Goal: Task Accomplishment & Management: Complete application form

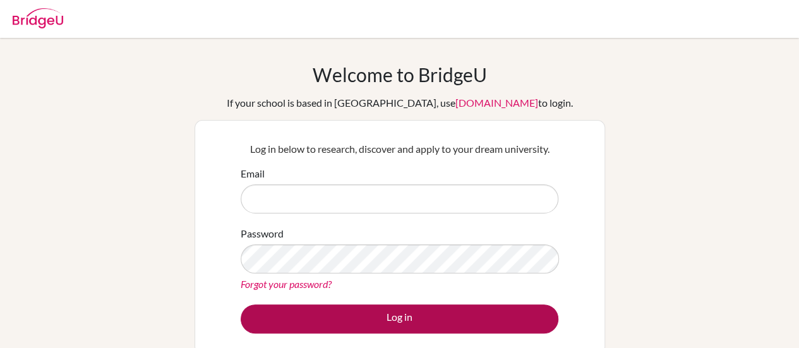
type input "efrempong@ais.edu.gh"
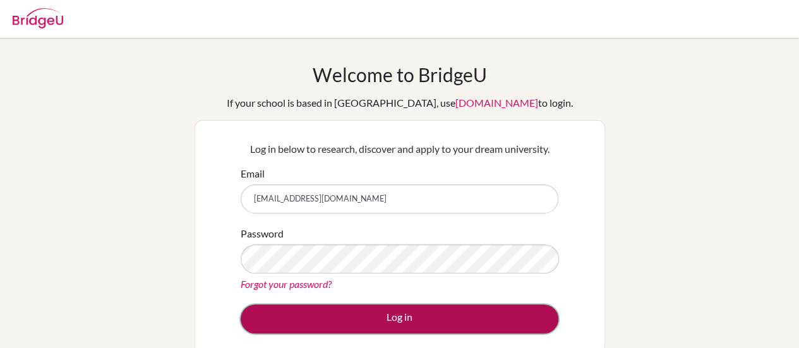
click at [410, 314] on button "Log in" at bounding box center [400, 318] width 318 height 29
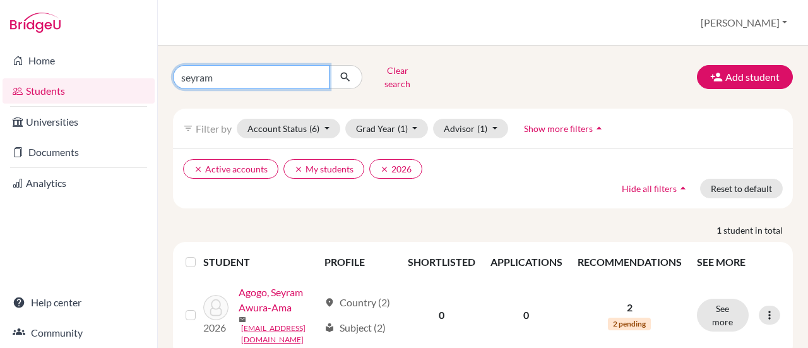
click at [256, 73] on input "seyram" at bounding box center [251, 77] width 157 height 24
type input "s"
type input "Jada"
click button "submit" at bounding box center [345, 77] width 33 height 24
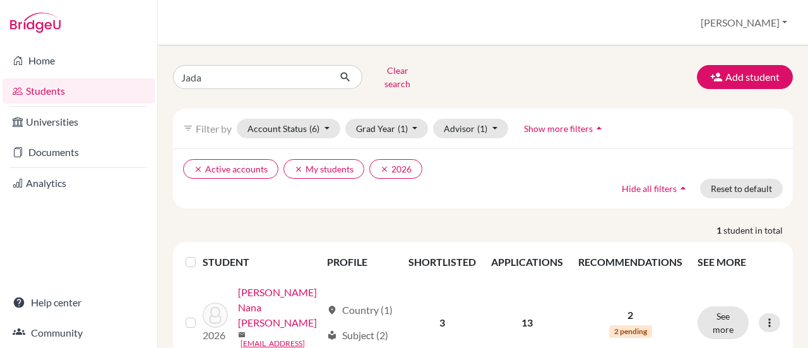
scroll to position [36, 0]
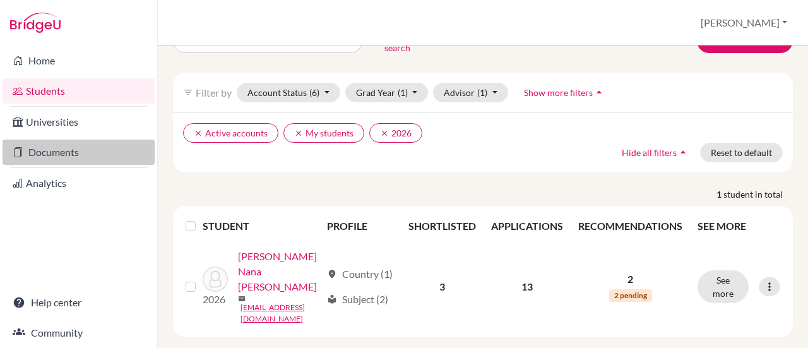
click at [69, 155] on link "Documents" at bounding box center [79, 152] width 152 height 25
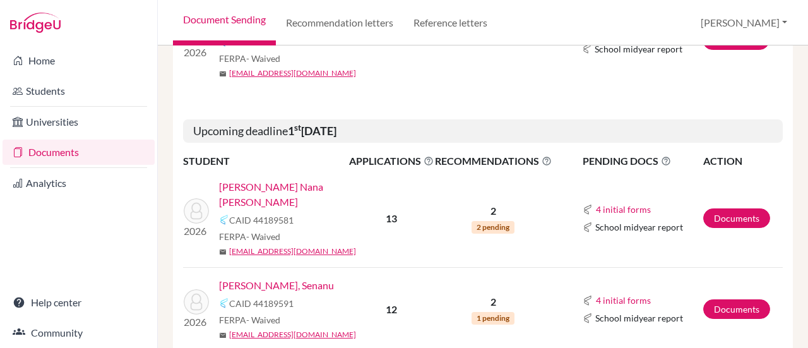
scroll to position [363, 0]
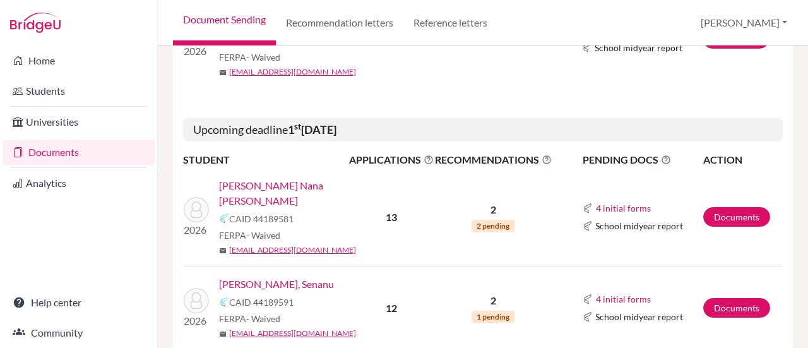
click at [290, 178] on link "Asamoah, Jada Nana Afua" at bounding box center [288, 193] width 138 height 30
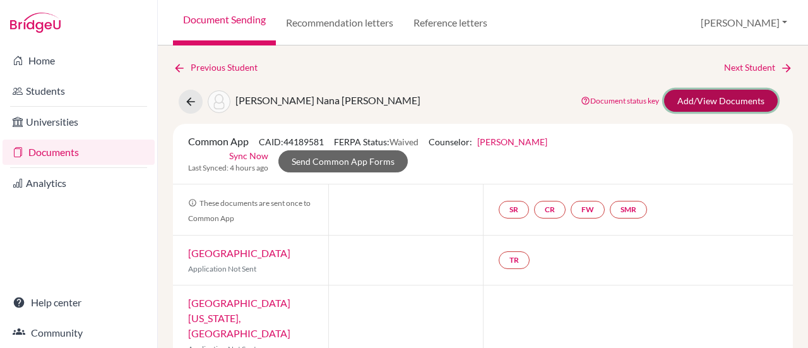
click at [704, 97] on link "Add/View Documents" at bounding box center [721, 101] width 114 height 22
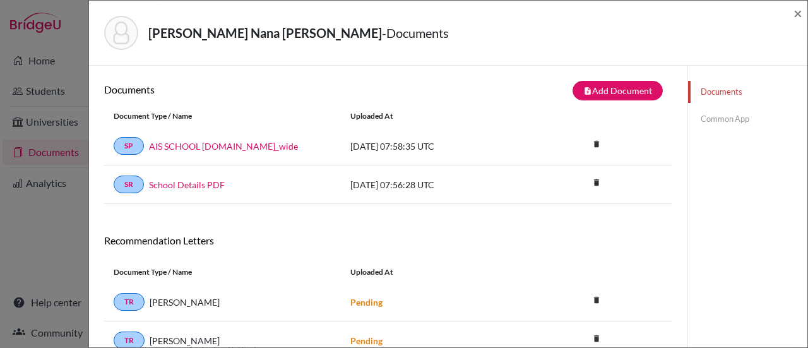
click at [715, 115] on link "Common App" at bounding box center [747, 119] width 119 height 22
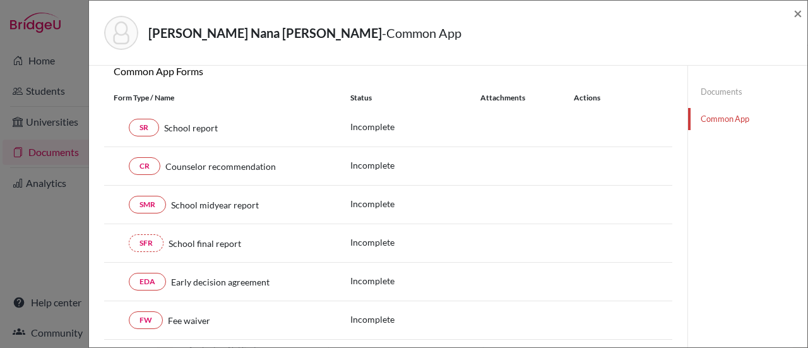
scroll to position [179, 0]
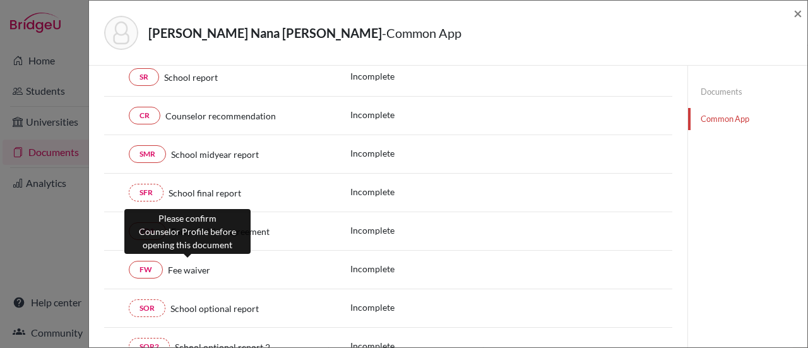
click at [185, 271] on span "Fee waiver" at bounding box center [189, 269] width 42 height 13
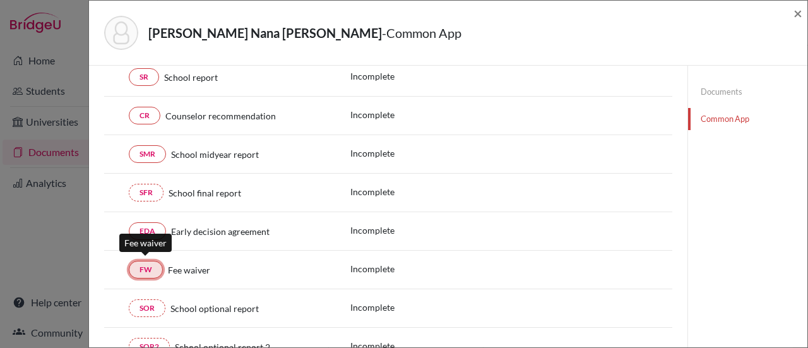
click at [141, 261] on link "FW" at bounding box center [146, 270] width 34 height 18
click at [148, 265] on link "FW" at bounding box center [146, 270] width 34 height 18
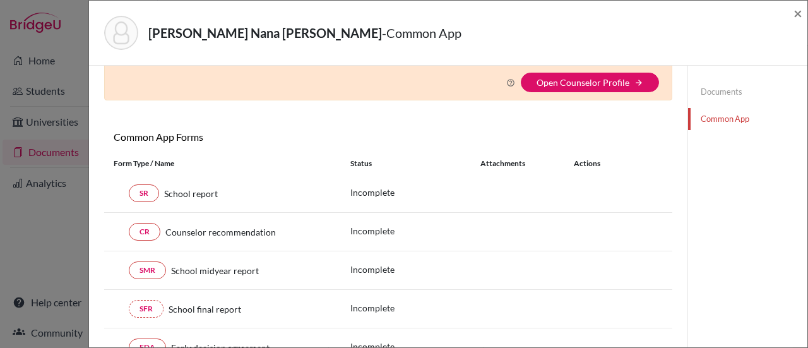
scroll to position [0, 0]
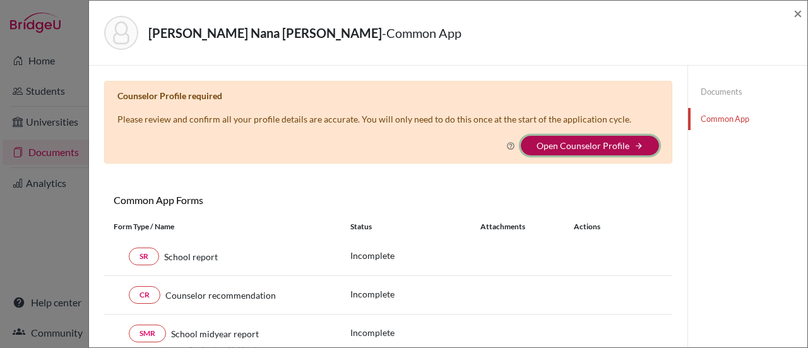
click at [566, 151] on button "Open Counselor Profile arrow_forward" at bounding box center [590, 146] width 138 height 20
click at [551, 143] on link "Open Counselor Profile" at bounding box center [583, 145] width 93 height 11
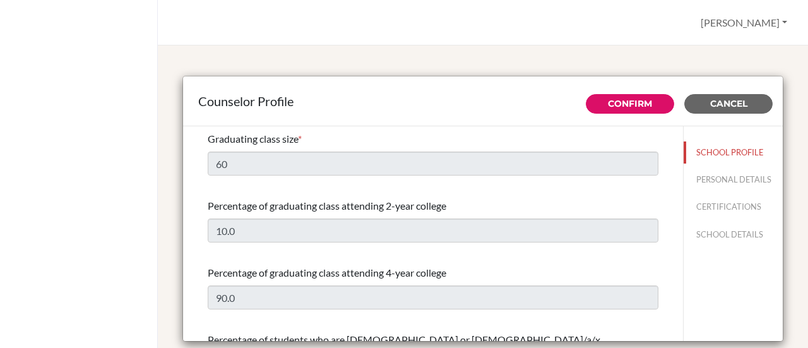
select select "0"
select select "351568"
click at [638, 108] on link "Confirm" at bounding box center [630, 103] width 44 height 11
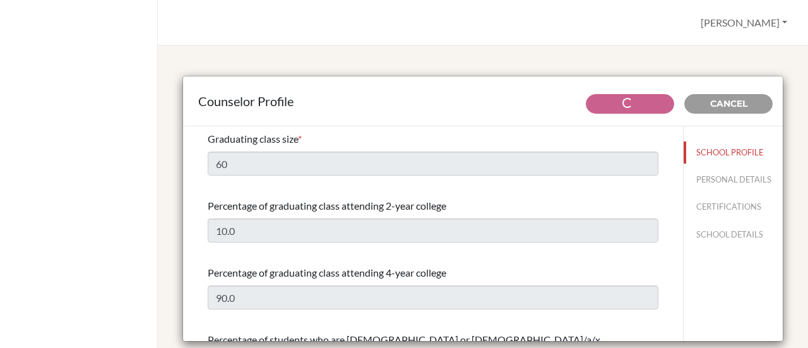
type input "This is called Creativity, Activity and Service (CAS)."
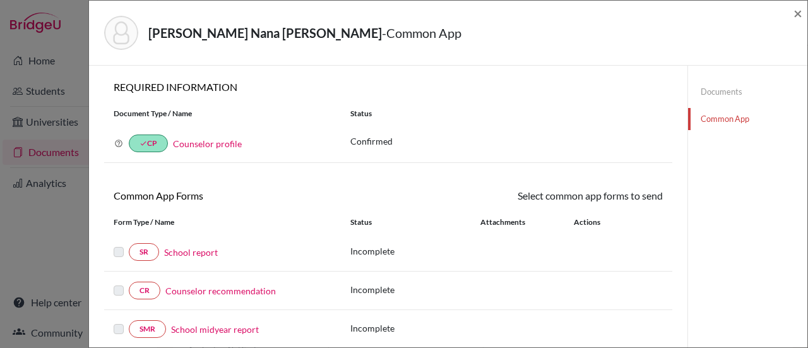
scroll to position [117, 0]
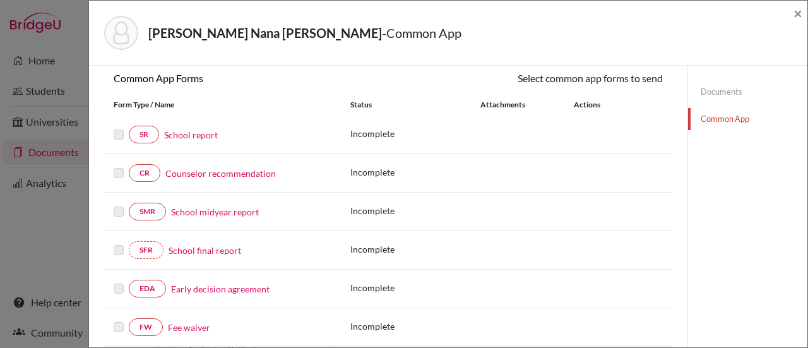
click at [182, 322] on link "Fee waiver" at bounding box center [189, 327] width 42 height 13
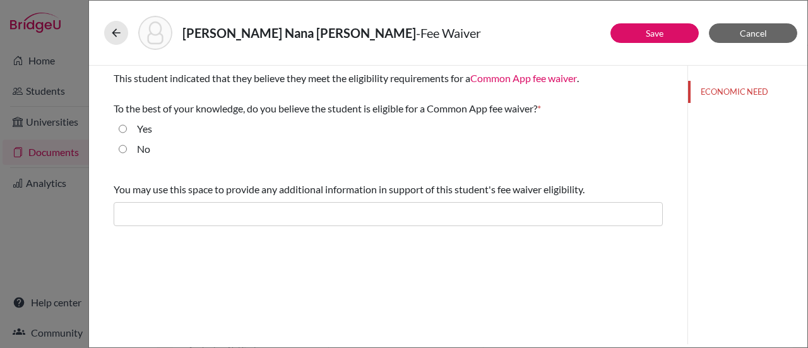
click at [125, 129] on input "Yes" at bounding box center [123, 128] width 8 height 15
radio input "true"
click at [638, 32] on button "Save" at bounding box center [655, 33] width 88 height 20
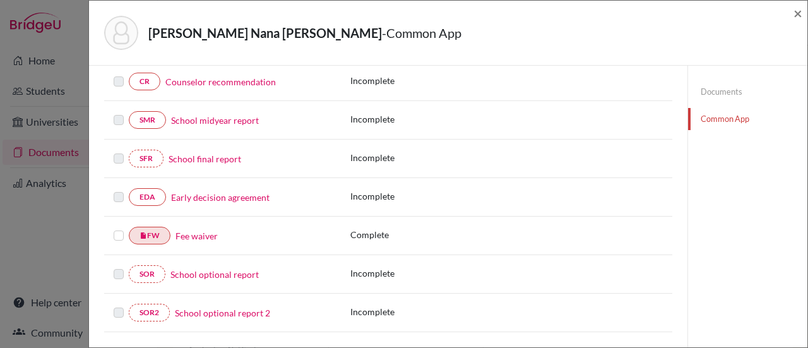
scroll to position [210, 0]
click at [117, 227] on label at bounding box center [119, 227] width 10 height 0
click at [0, 0] on input "checkbox" at bounding box center [0, 0] width 0 height 0
click at [195, 234] on link "Fee waiver" at bounding box center [197, 236] width 42 height 13
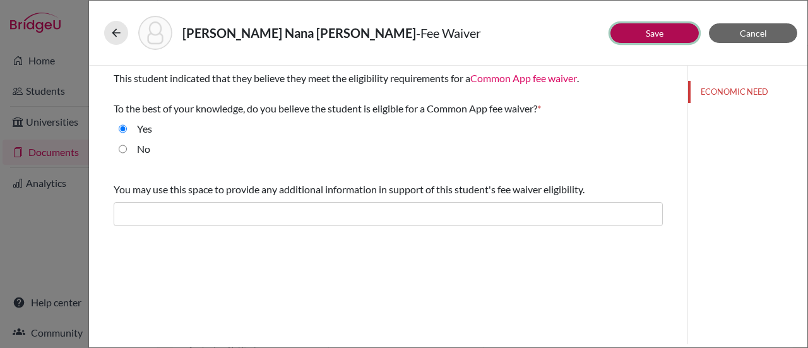
click at [656, 34] on link "Save" at bounding box center [655, 33] width 18 height 11
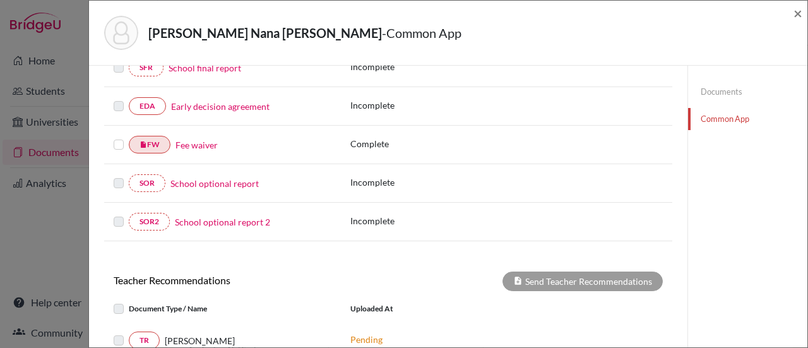
scroll to position [299, 0]
click at [121, 138] on label at bounding box center [119, 138] width 10 height 0
click at [0, 0] on input "checkbox" at bounding box center [0, 0] width 0 height 0
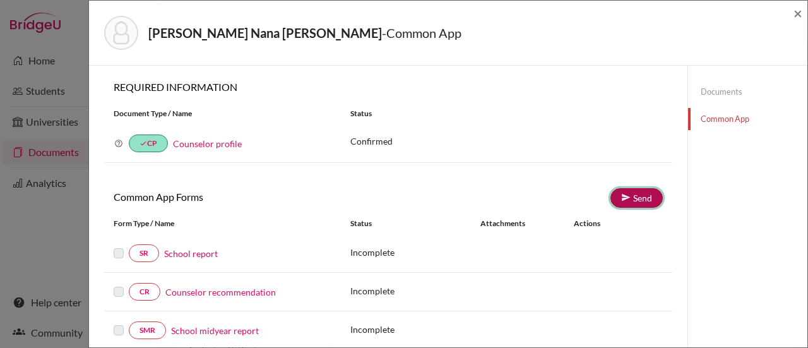
click at [621, 201] on link "Send" at bounding box center [637, 198] width 52 height 20
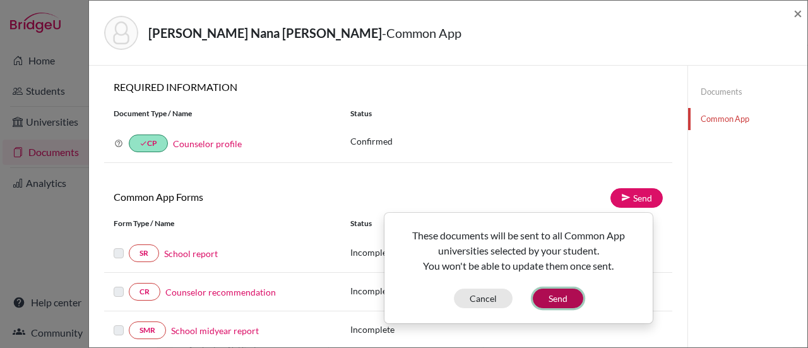
click at [553, 294] on button "Send" at bounding box center [558, 299] width 51 height 20
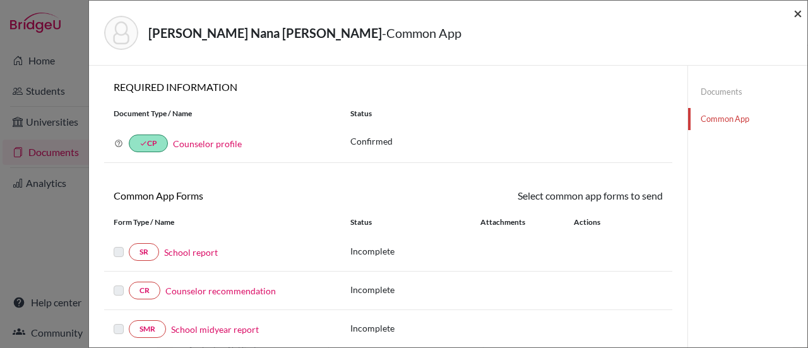
click at [801, 9] on span "×" at bounding box center [798, 13] width 9 height 18
